Goal: Check status: Check status

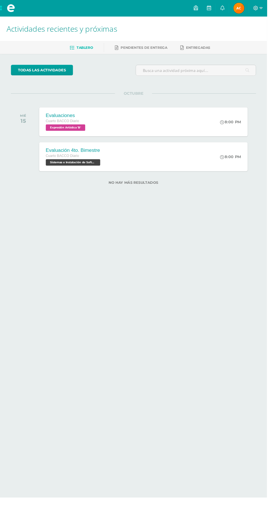
click at [256, 7] on img at bounding box center [250, 8] width 11 height 11
click at [256, 13] on img at bounding box center [250, 8] width 11 height 11
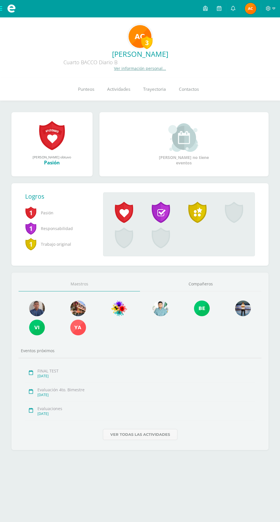
click at [98, 84] on link "Punteos" at bounding box center [85, 89] width 29 height 23
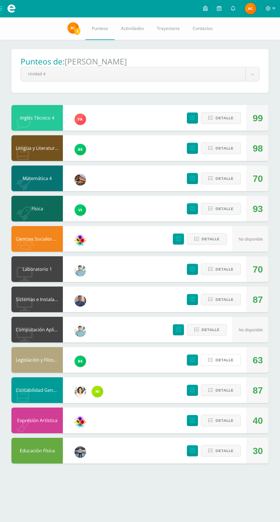
click at [232, 363] on span "Detalle" at bounding box center [224, 360] width 18 height 11
